Goal: Find specific page/section: Locate a particular part of the current website

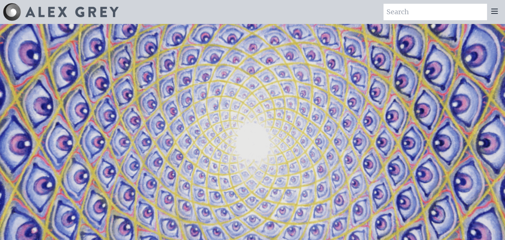
click at [55, 7] on img at bounding box center [71, 12] width 93 height 10
click at [493, 9] on icon at bounding box center [495, 11] width 6 height 4
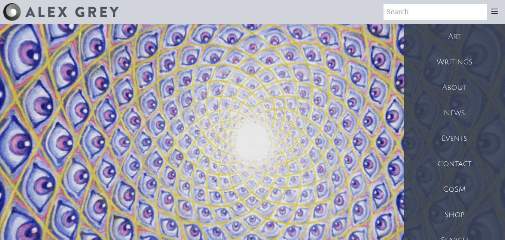
click at [457, 208] on div "Shop" at bounding box center [454, 214] width 101 height 25
